Goal: Find contact information: Find contact information

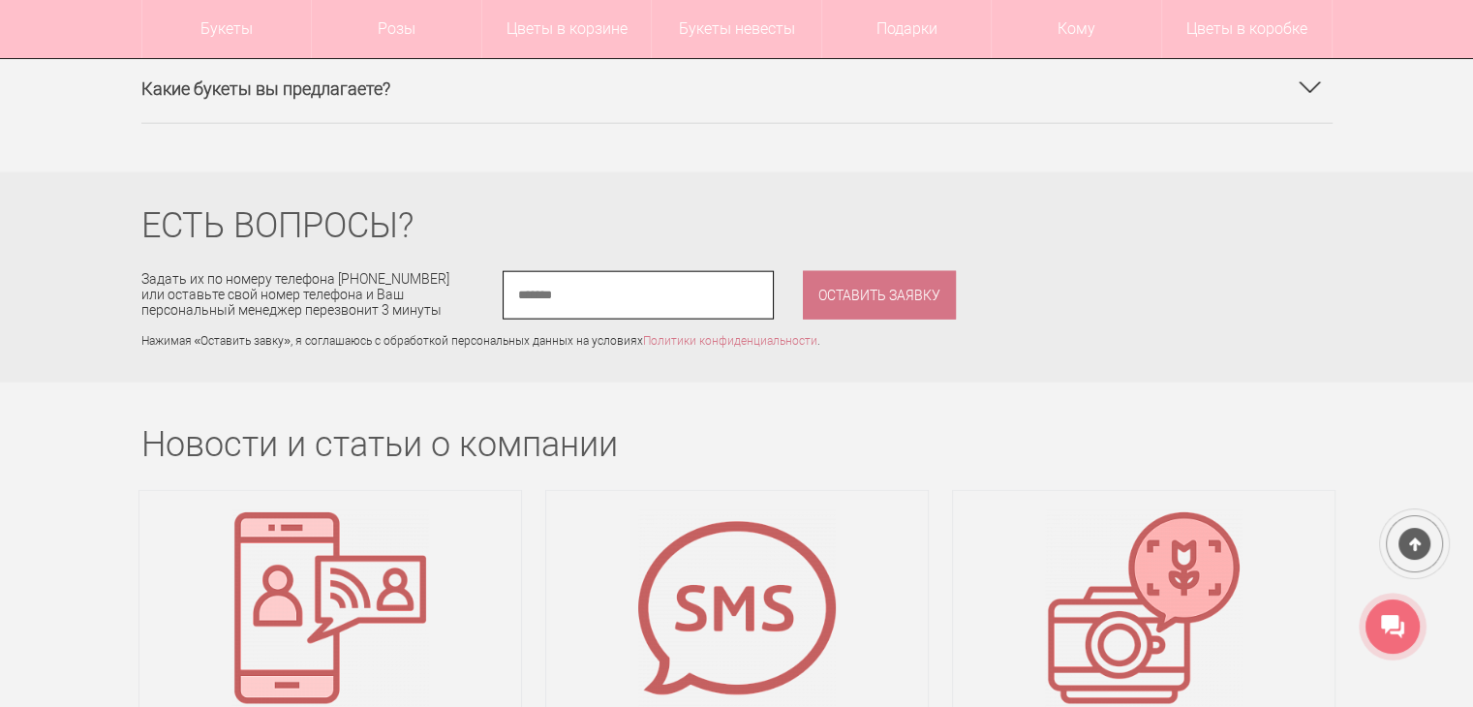
scroll to position [13023, 0]
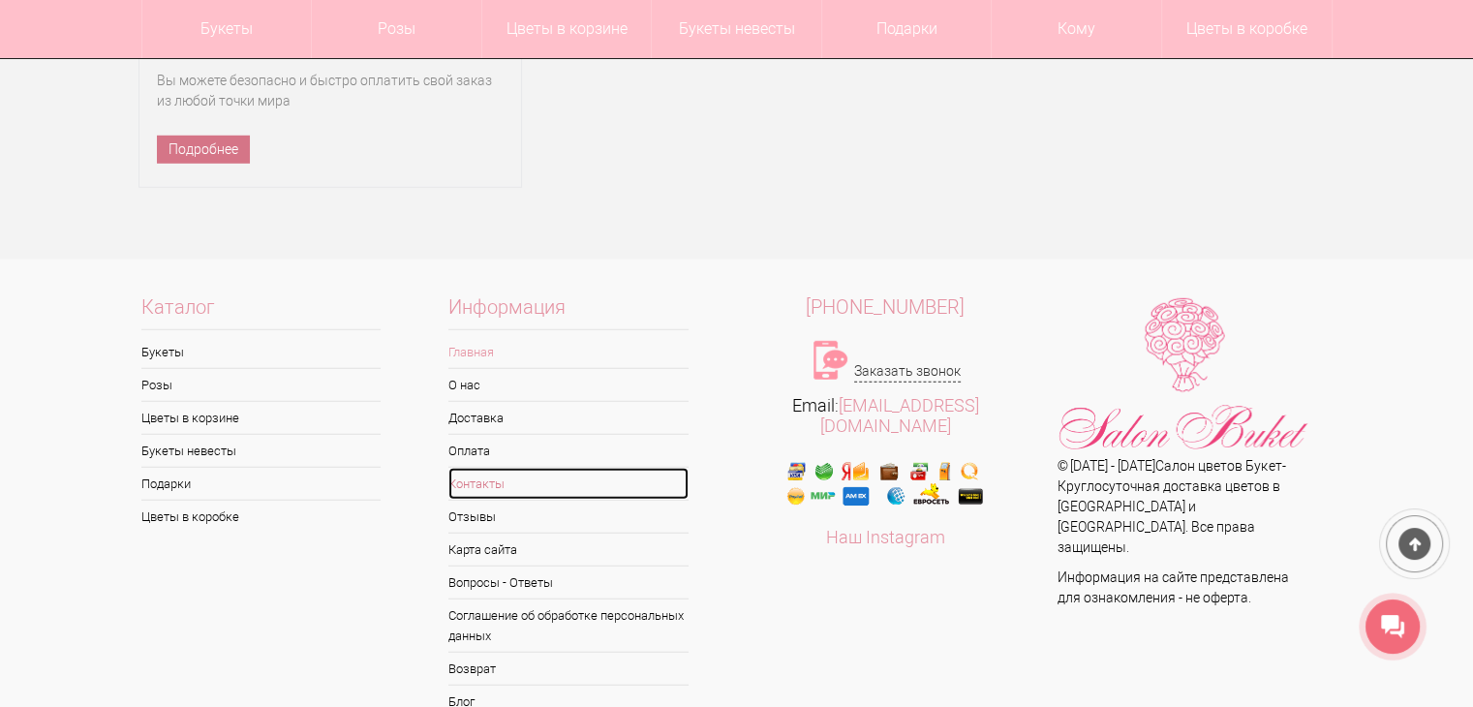
click at [478, 468] on link "Контакты" at bounding box center [569, 484] width 240 height 32
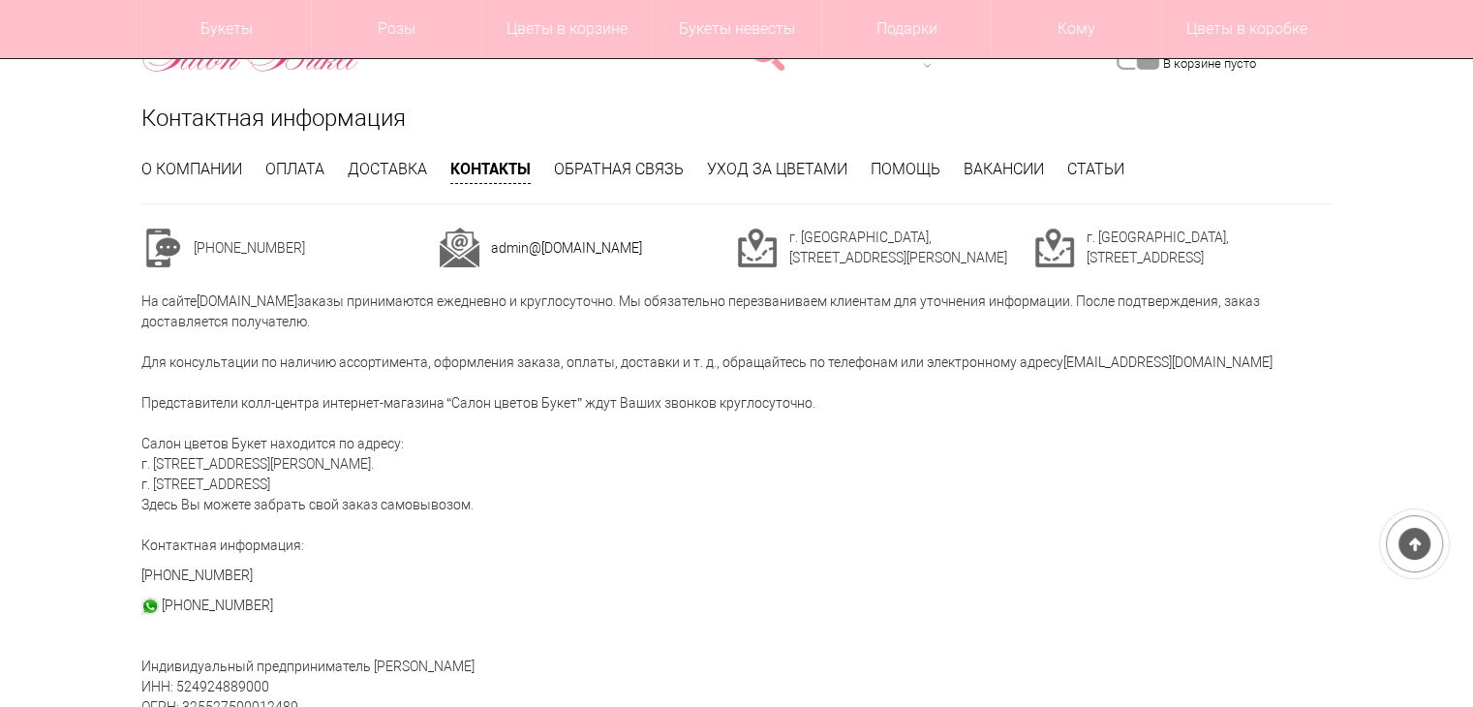
scroll to position [194, 0]
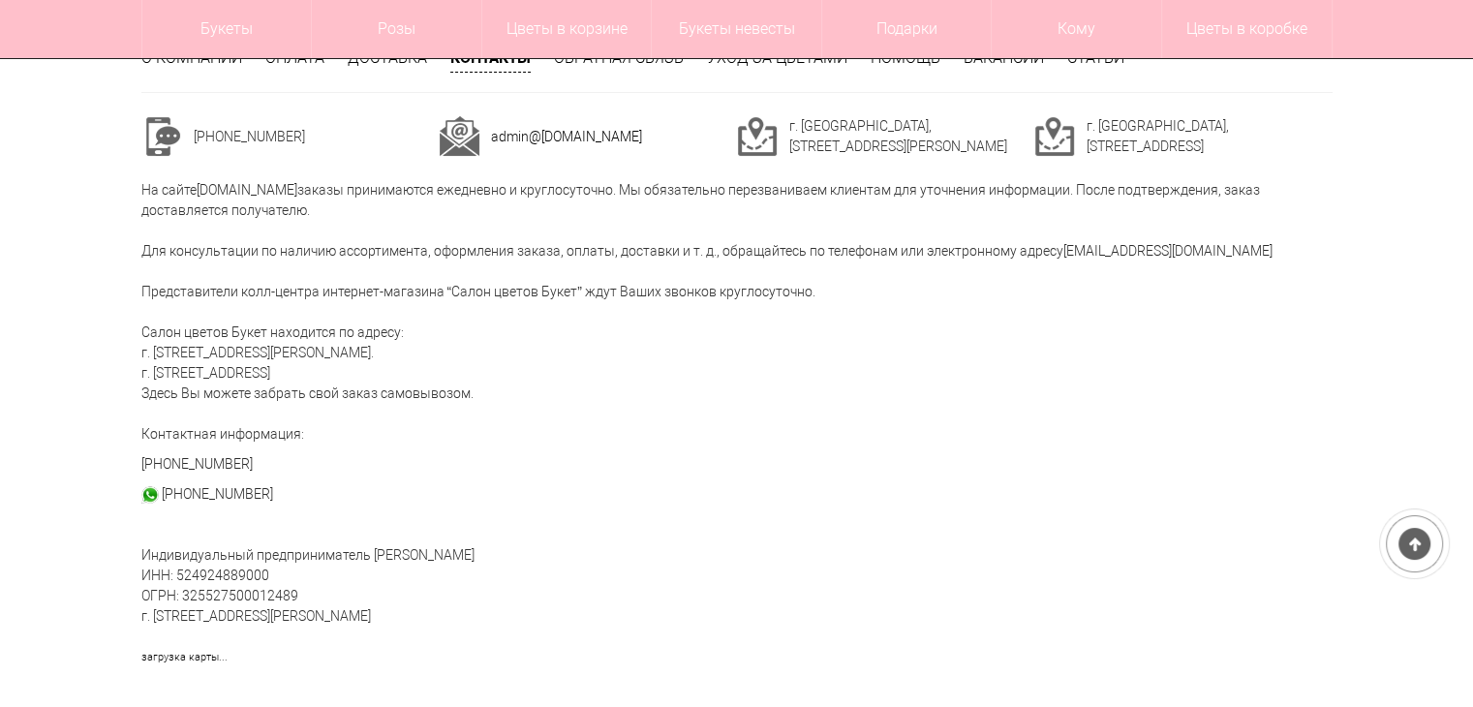
copy div "524924889000"
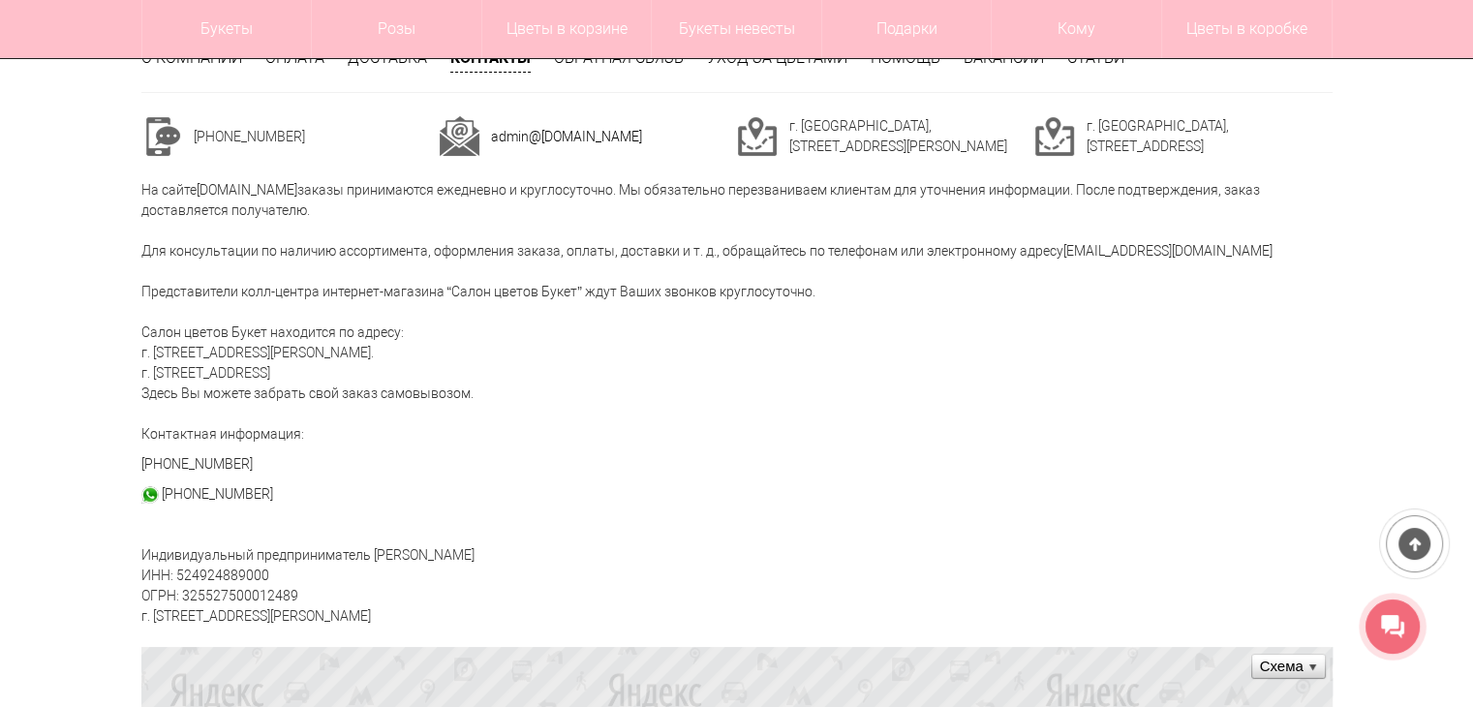
scroll to position [0, 0]
